Goal: Information Seeking & Learning: Check status

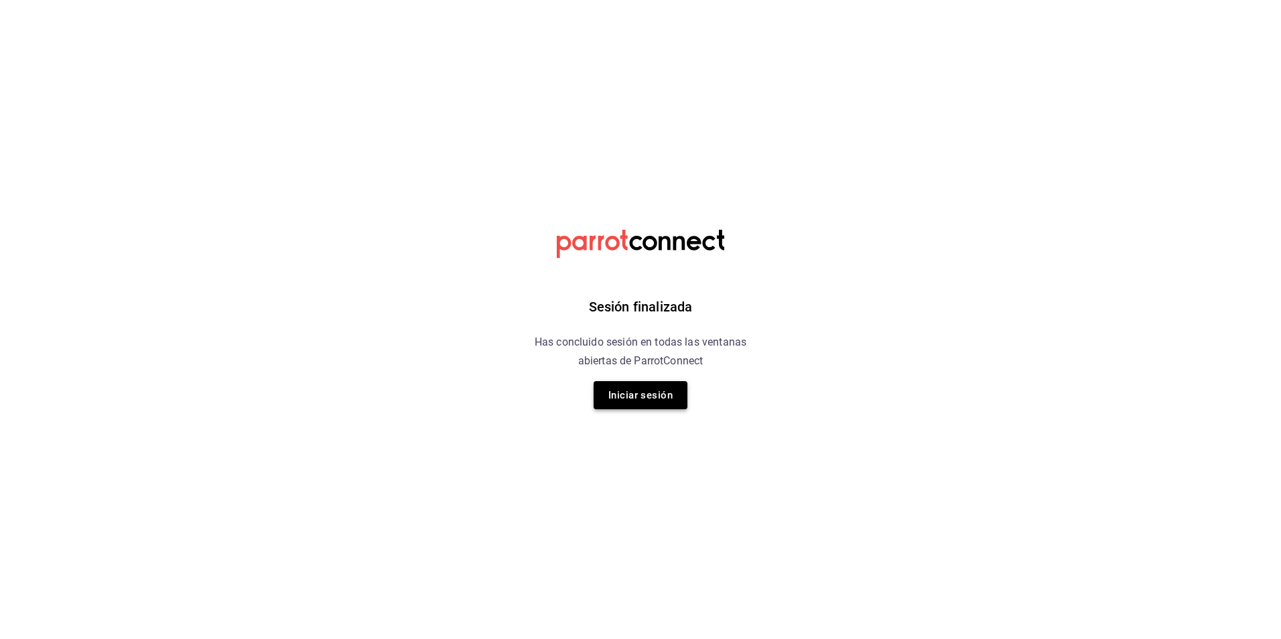
click at [655, 400] on button "Iniciar sesión" at bounding box center [641, 395] width 94 height 28
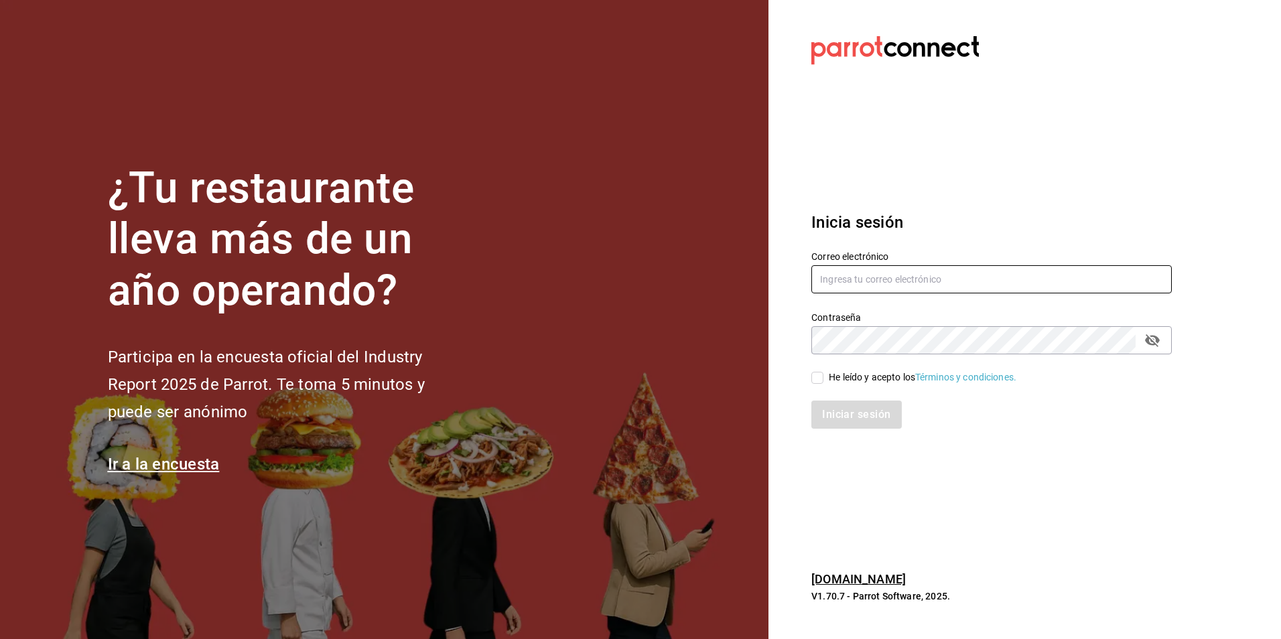
type input "[PERSON_NAME][EMAIL_ADDRESS][PERSON_NAME][DOMAIN_NAME]"
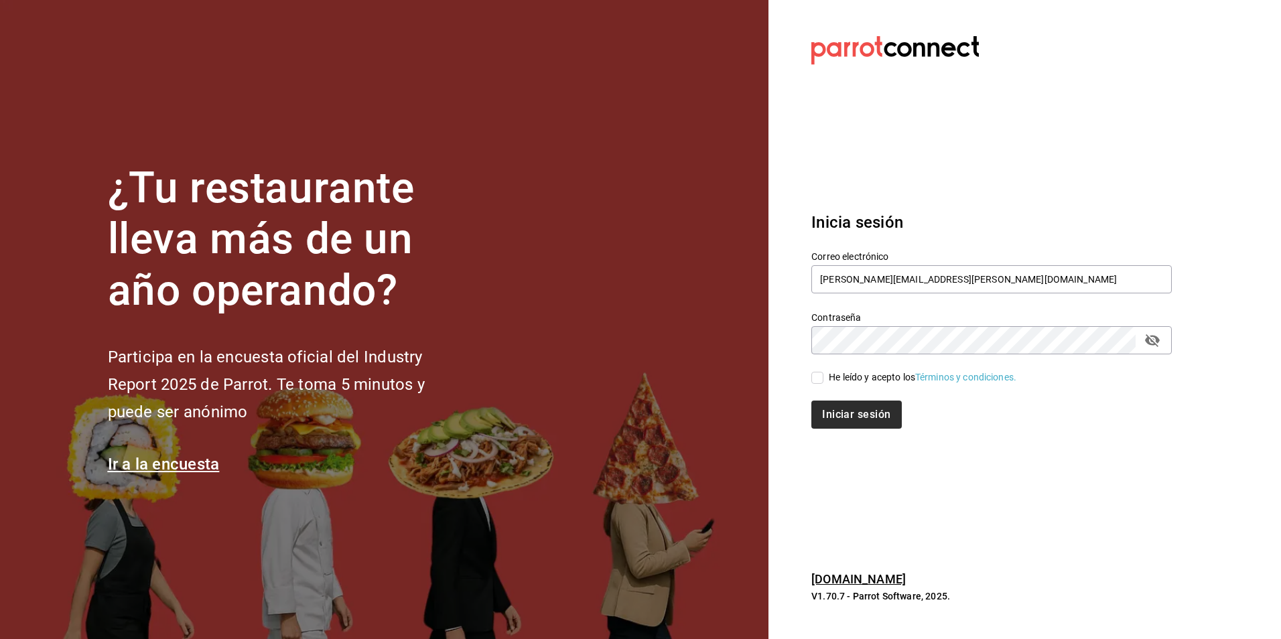
drag, startPoint x: 821, startPoint y: 379, endPoint x: 833, endPoint y: 406, distance: 29.7
click at [821, 379] on input "He leído y acepto los Términos y condiciones." at bounding box center [817, 378] width 12 height 12
checkbox input "true"
click at [840, 424] on button "Iniciar sesión" at bounding box center [856, 415] width 91 height 28
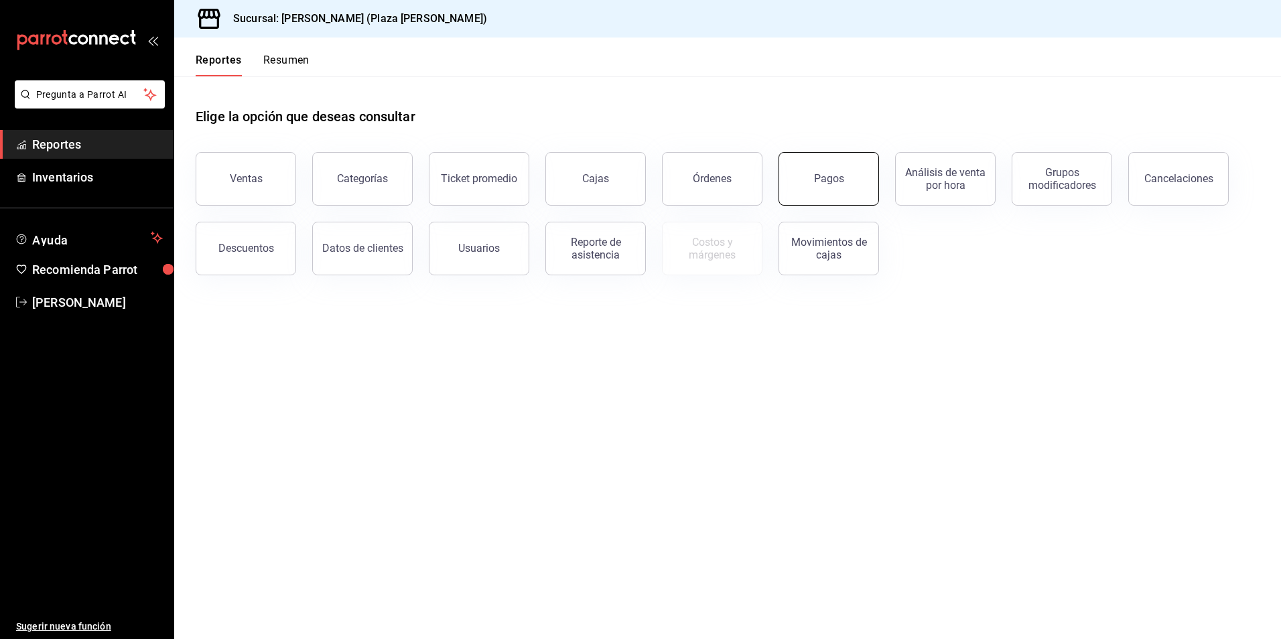
click at [857, 200] on button "Pagos" at bounding box center [829, 179] width 101 height 54
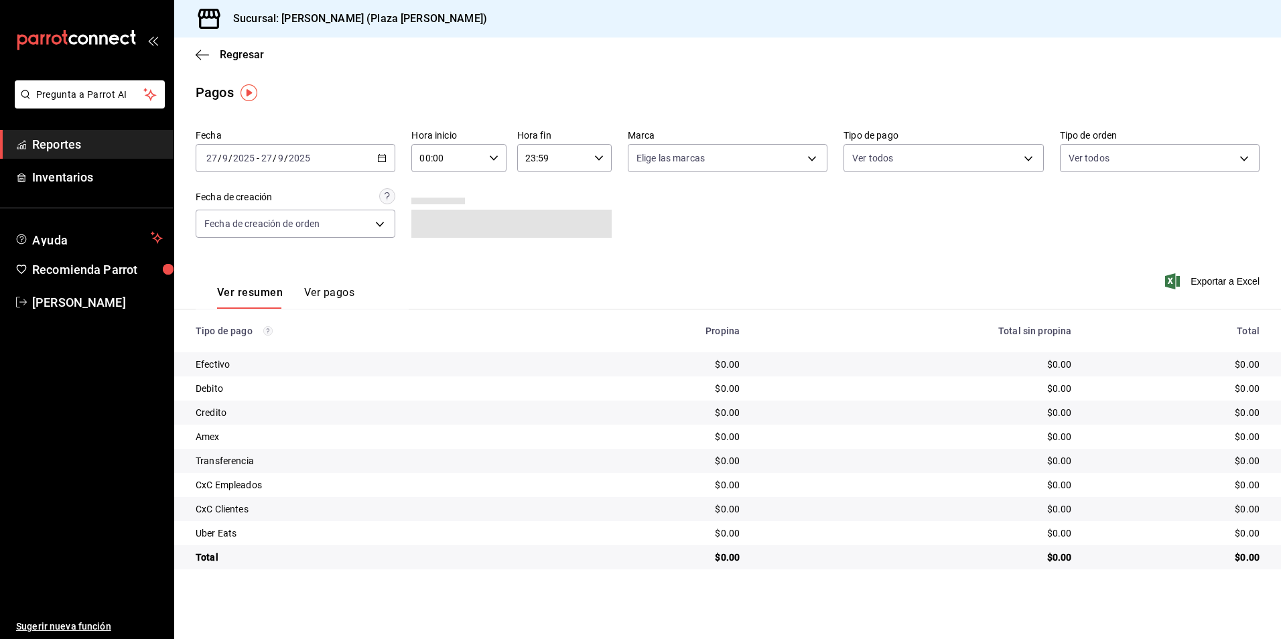
click at [385, 159] on icon "button" at bounding box center [381, 157] width 9 height 9
click at [273, 205] on span "Hoy" at bounding box center [259, 199] width 104 height 14
click at [381, 159] on icon "button" at bounding box center [381, 157] width 9 height 9
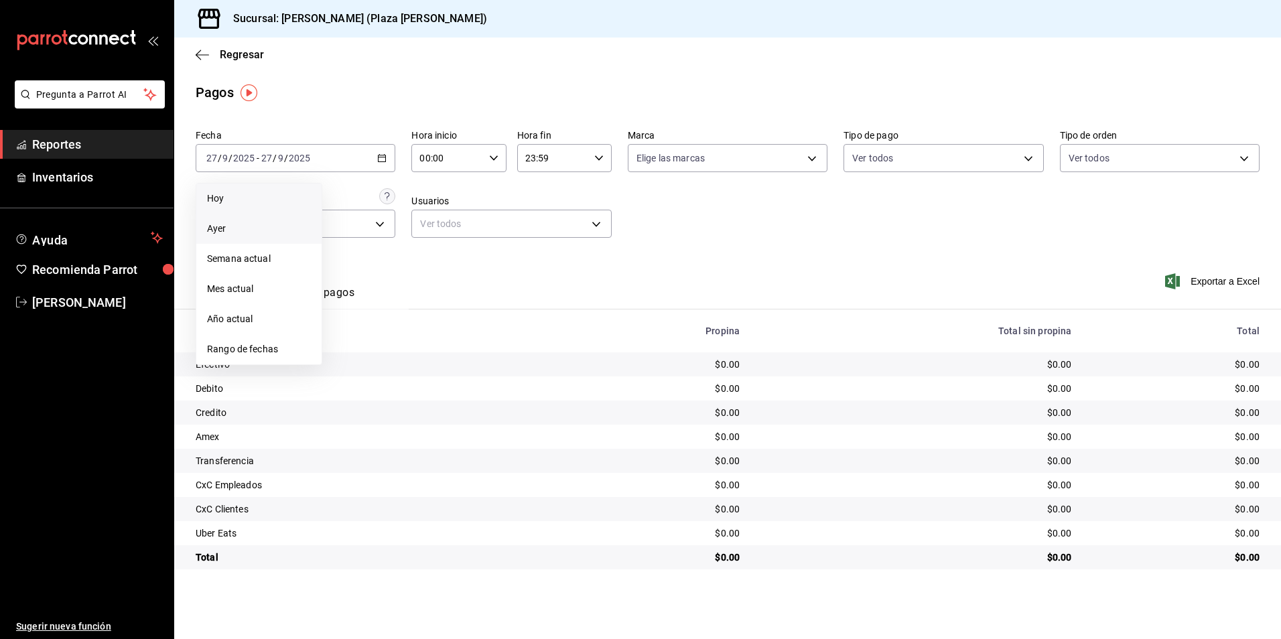
click at [257, 237] on li "Ayer" at bounding box center [258, 229] width 125 height 30
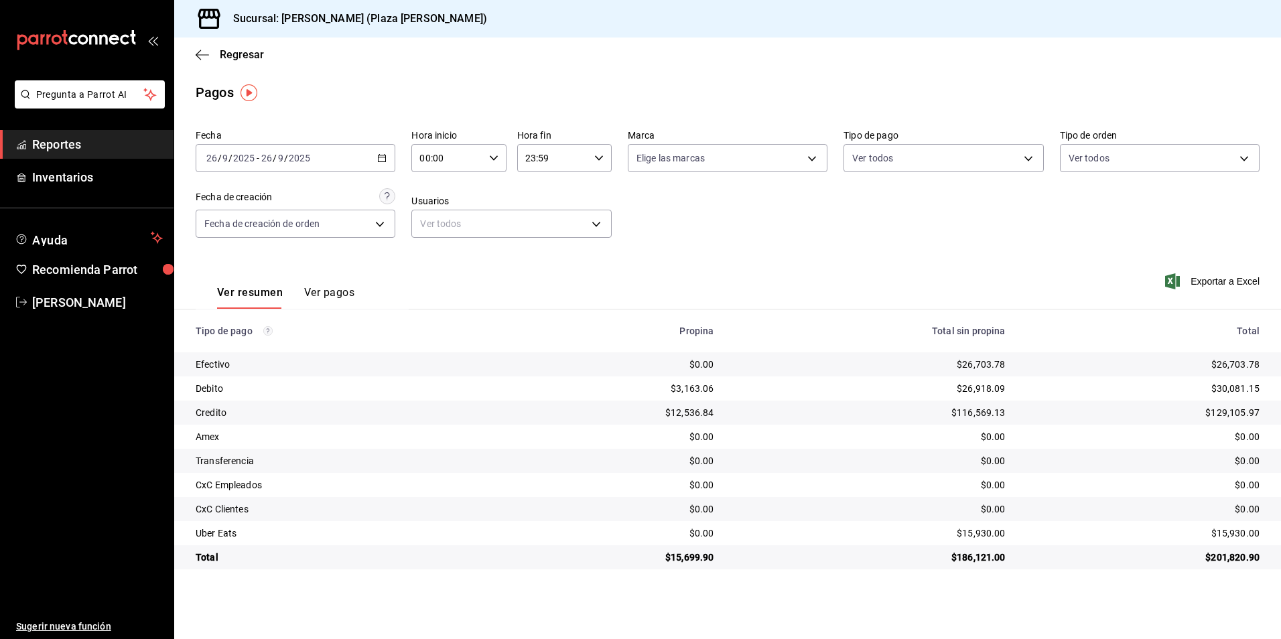
click at [91, 134] on link "Reportes" at bounding box center [87, 144] width 174 height 29
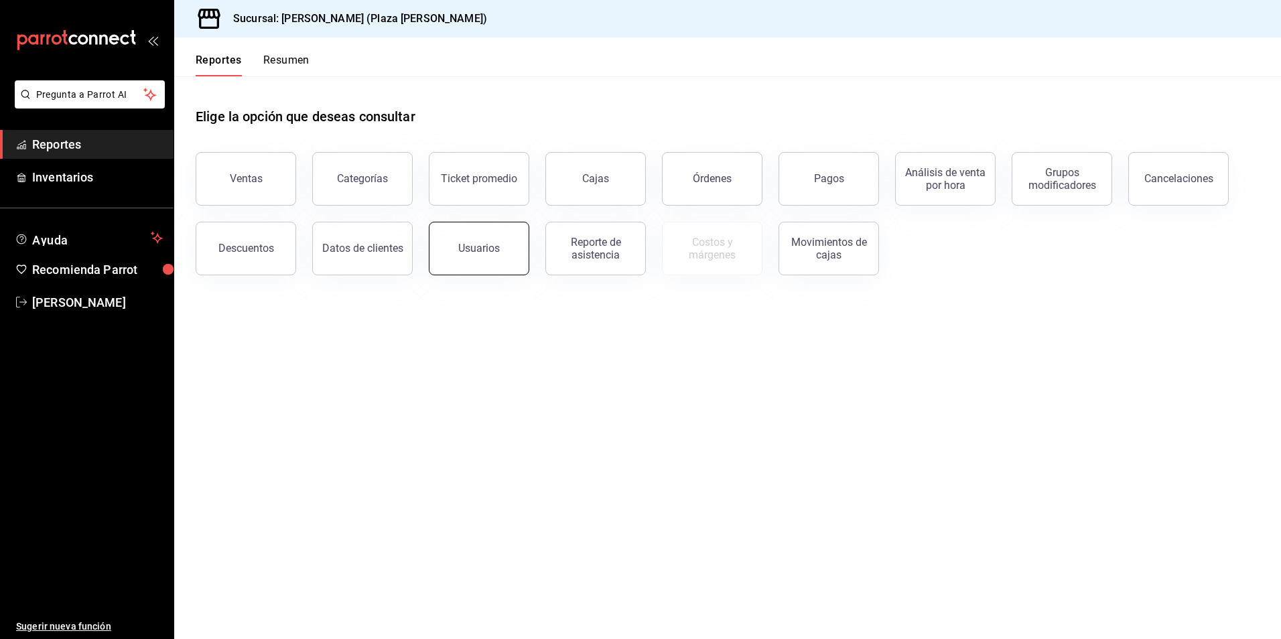
click at [463, 241] on button "Usuarios" at bounding box center [479, 249] width 101 height 54
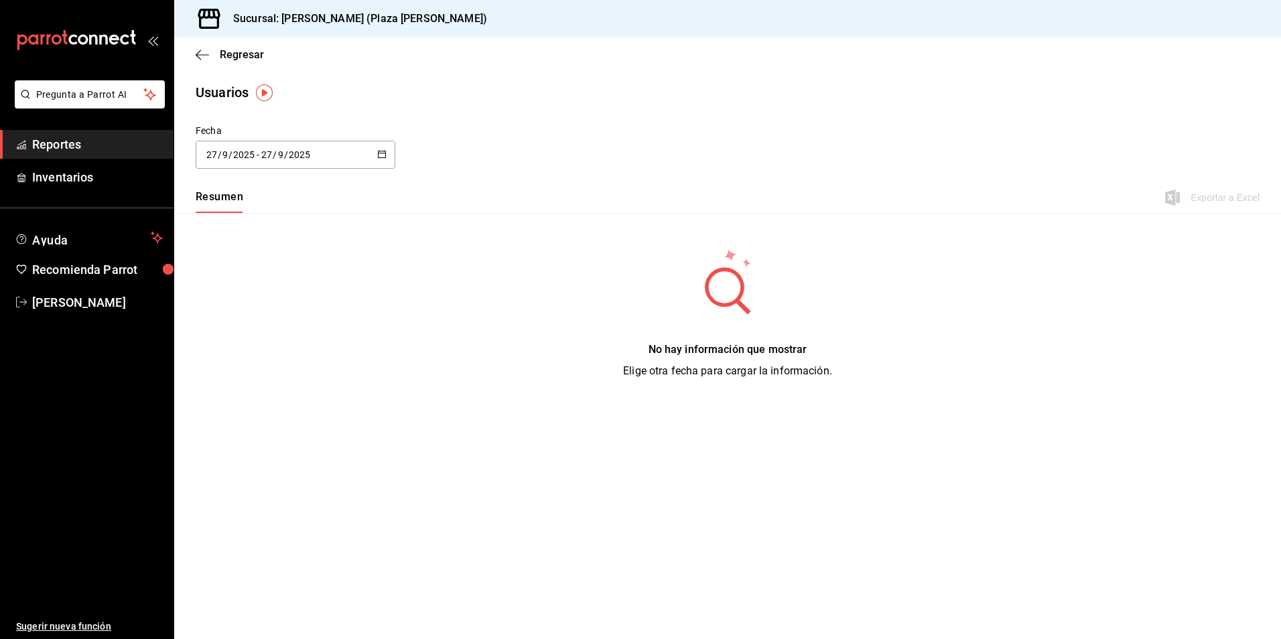
click at [383, 155] on icon "button" at bounding box center [381, 153] width 9 height 9
click at [261, 284] on li "Mes actual" at bounding box center [259, 288] width 127 height 30
type input "2025-09-01"
type input "1"
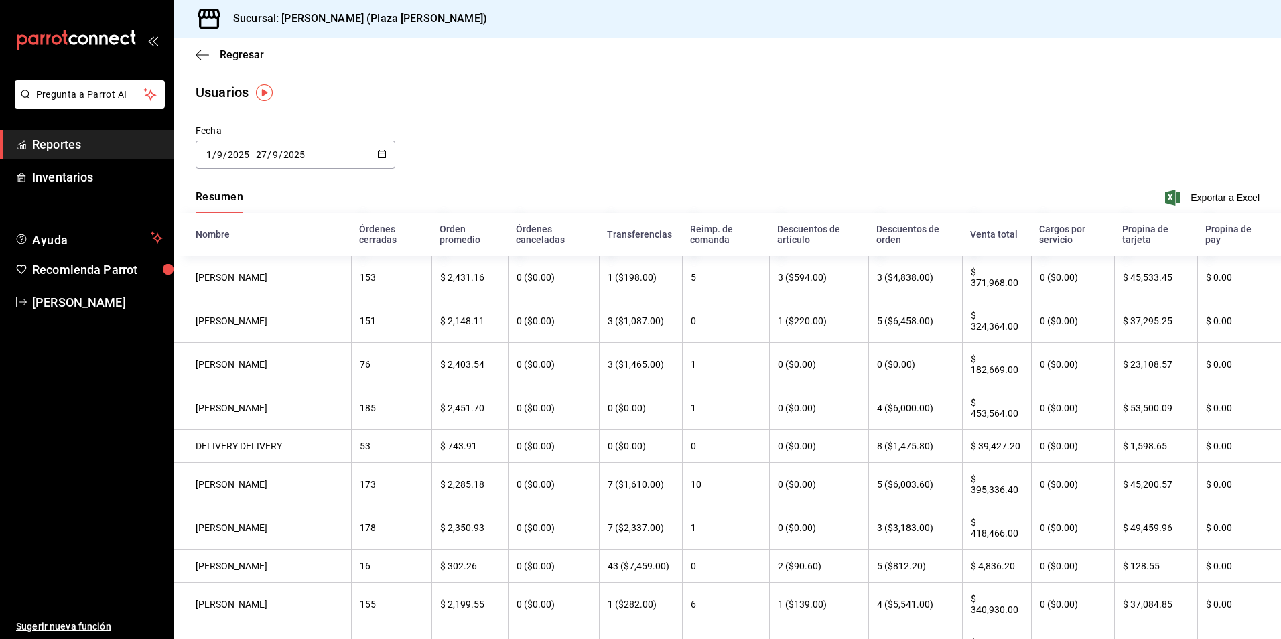
click at [243, 48] on div "Regresar" at bounding box center [727, 55] width 1107 height 34
click at [243, 58] on span "Regresar" at bounding box center [242, 54] width 44 height 13
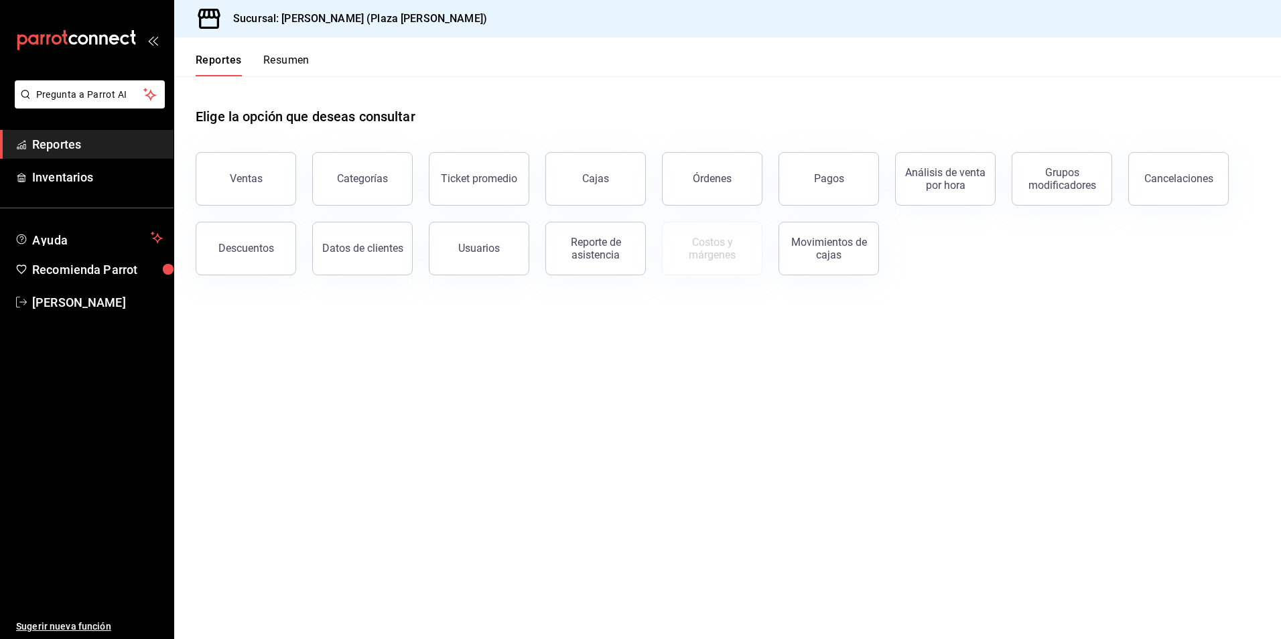
click at [285, 56] on button "Resumen" at bounding box center [286, 65] width 46 height 23
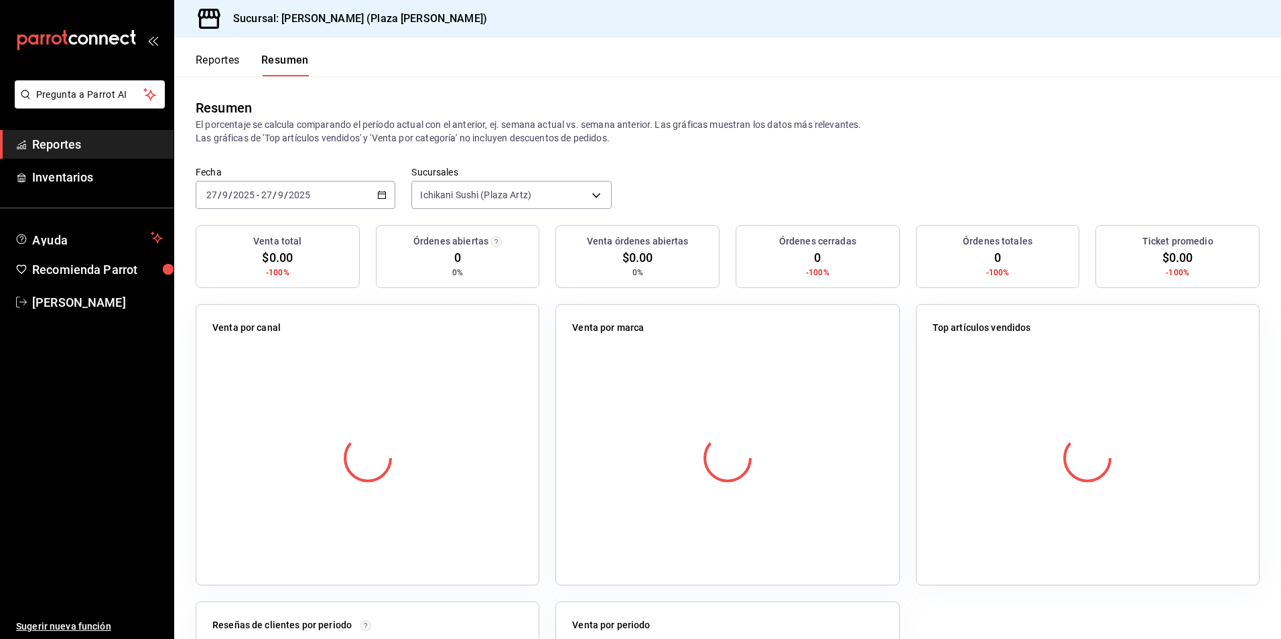
click at [226, 60] on button "Reportes" at bounding box center [218, 65] width 44 height 23
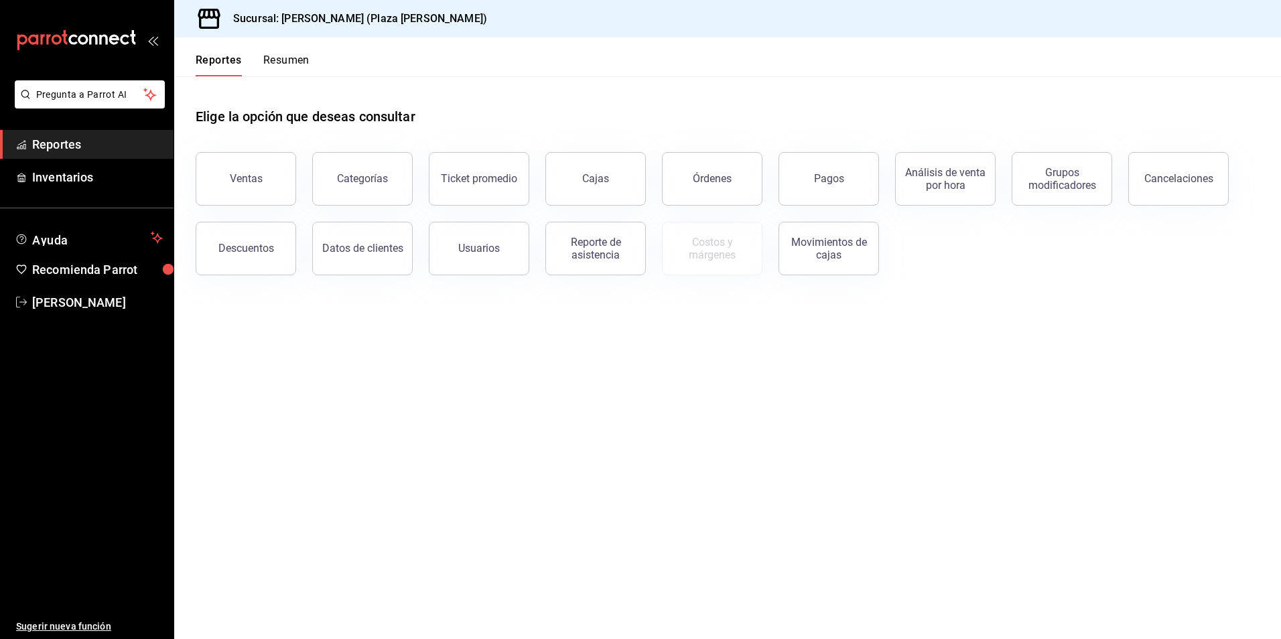
click at [299, 58] on button "Resumen" at bounding box center [286, 65] width 46 height 23
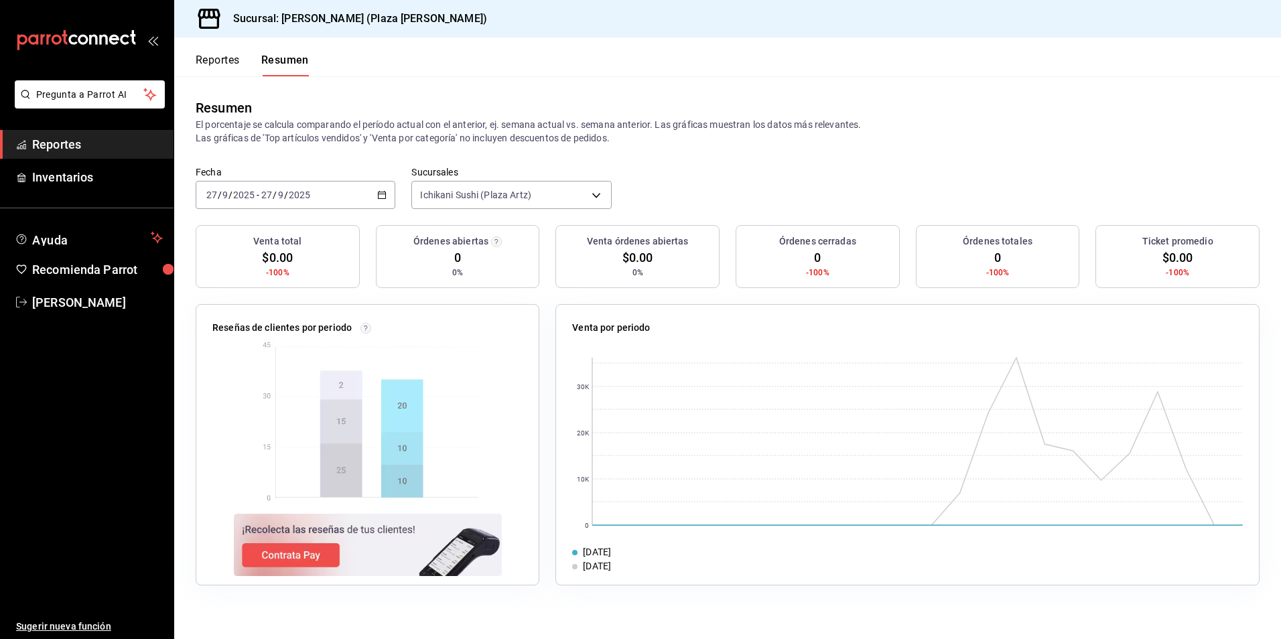
click at [227, 60] on button "Reportes" at bounding box center [218, 65] width 44 height 23
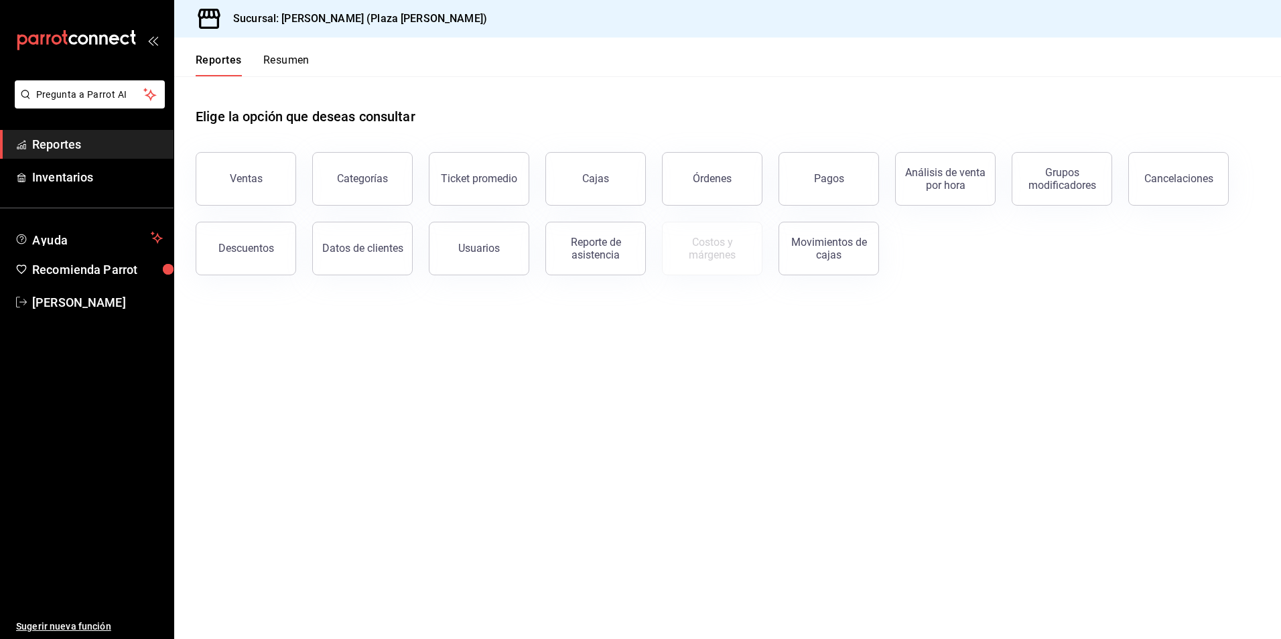
click at [290, 58] on button "Resumen" at bounding box center [286, 65] width 46 height 23
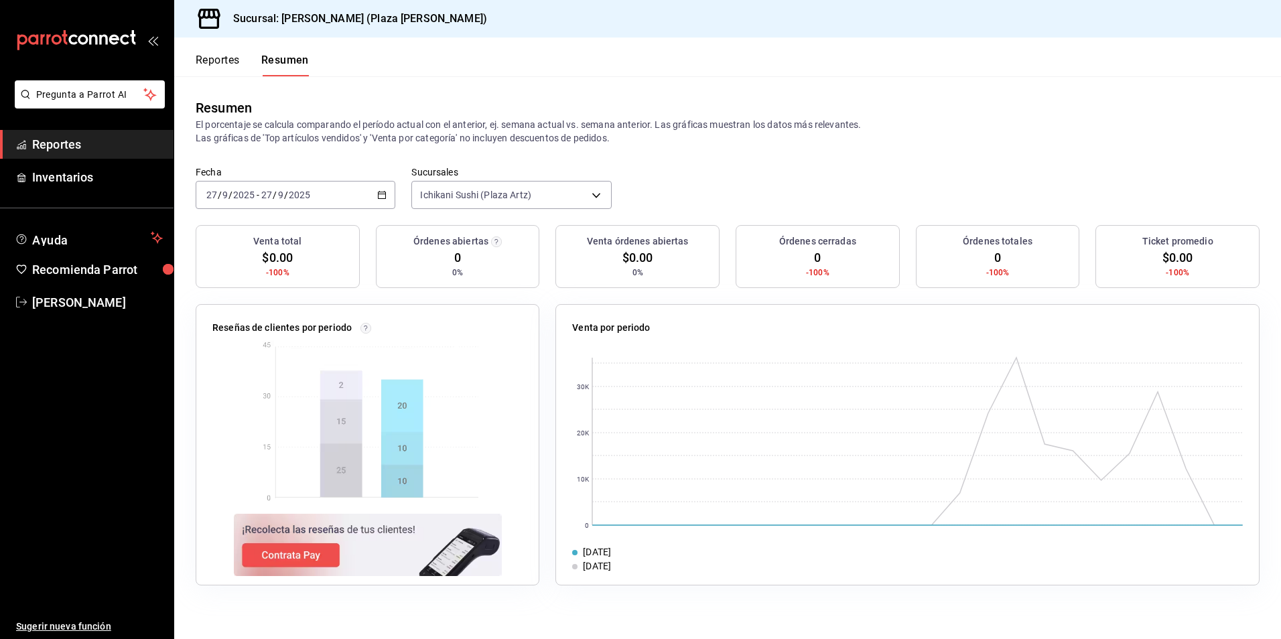
click at [385, 194] on icon "button" at bounding box center [381, 194] width 9 height 9
click at [258, 265] on span "Ayer" at bounding box center [259, 266] width 104 height 14
